Goal: Task Accomplishment & Management: Use online tool/utility

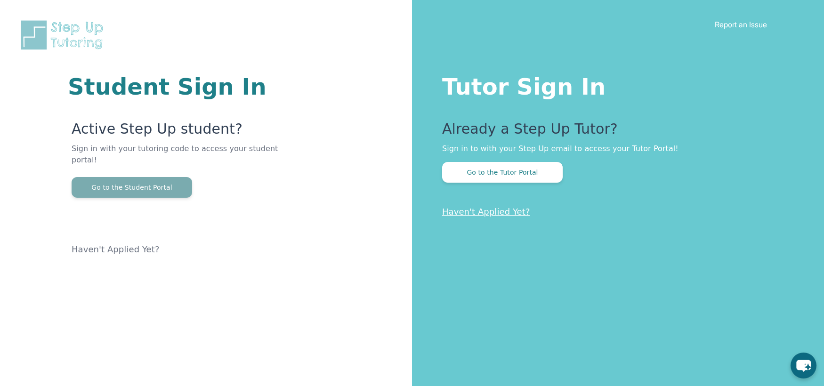
click at [144, 177] on button "Go to the Student Portal" at bounding box center [132, 187] width 121 height 21
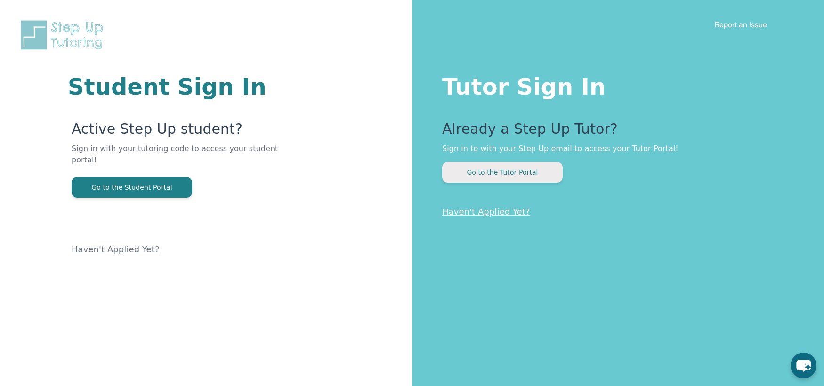
click at [502, 172] on button "Go to the Tutor Portal" at bounding box center [502, 172] width 121 height 21
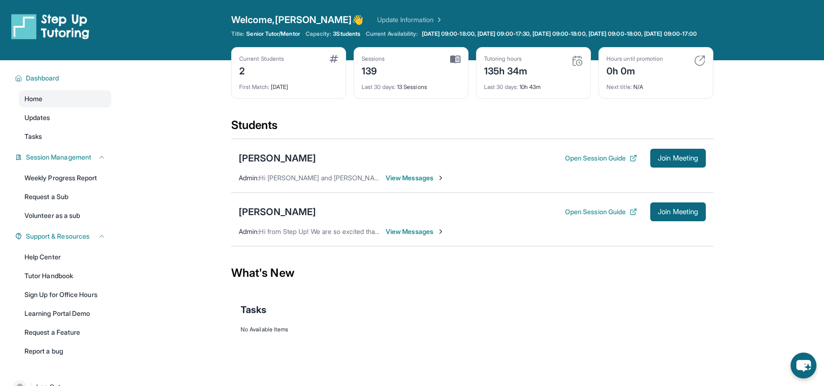
click at [487, 138] on div "Students" at bounding box center [472, 128] width 482 height 21
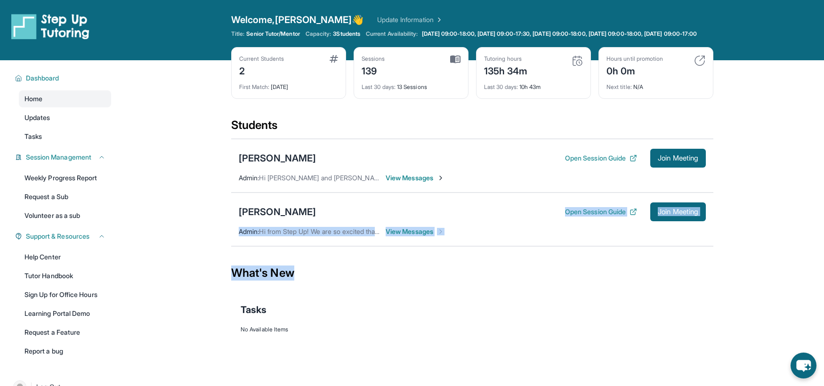
drag, startPoint x: 478, startPoint y: 202, endPoint x: 452, endPoint y: 336, distance: 136.7
click at [452, 336] on main "Current Students 2 First Match : [DATE] Sessions 139 Last 30 days : 13 Sessions…" at bounding box center [472, 212] width 482 height 305
click at [452, 333] on div "No Available Items" at bounding box center [472, 330] width 463 height 8
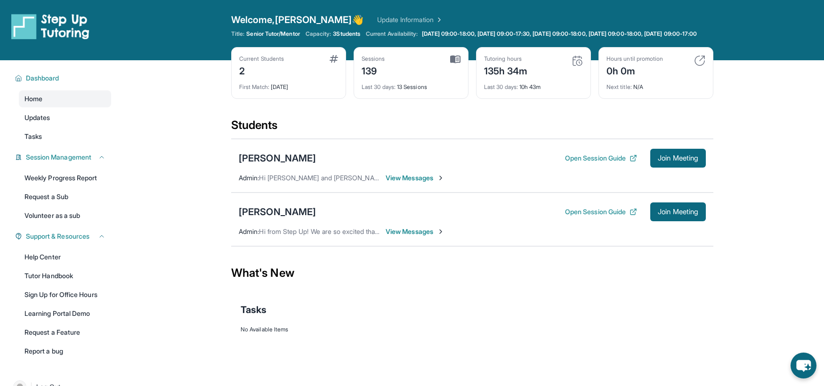
click at [569, 221] on div "Open Session Guide Join Meeting" at bounding box center [635, 212] width 141 height 19
click at [580, 217] on button "Open Session Guide" at bounding box center [601, 211] width 72 height 9
click at [661, 212] on button "Join Meeting" at bounding box center [678, 212] width 56 height 19
